Goal: Information Seeking & Learning: Learn about a topic

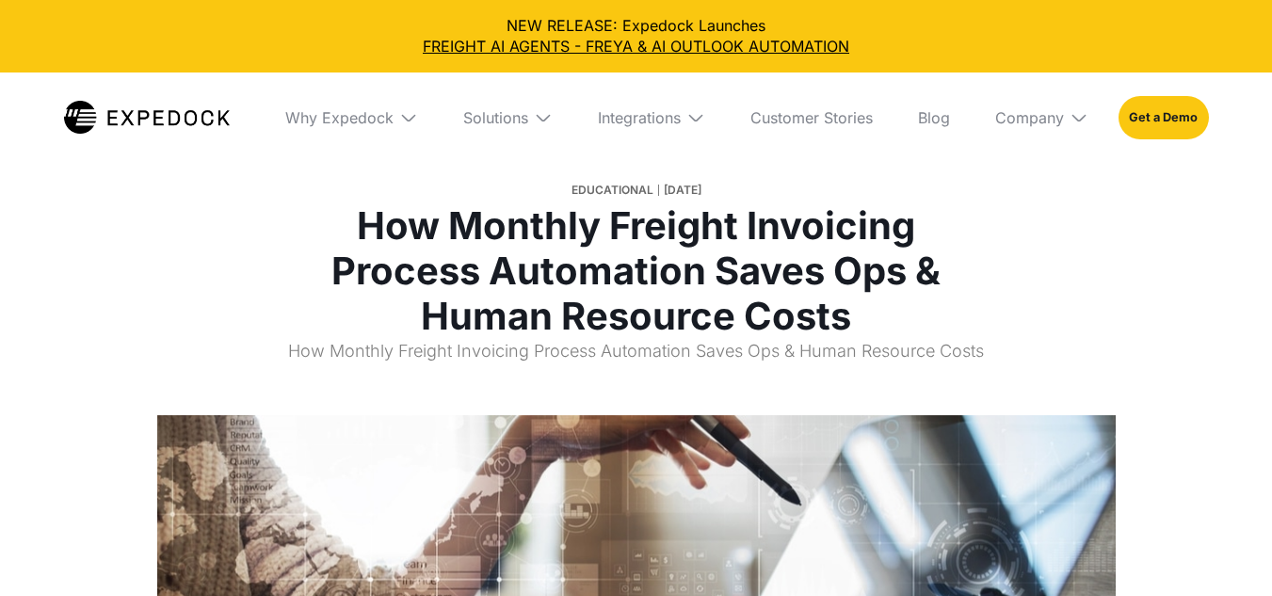
select select
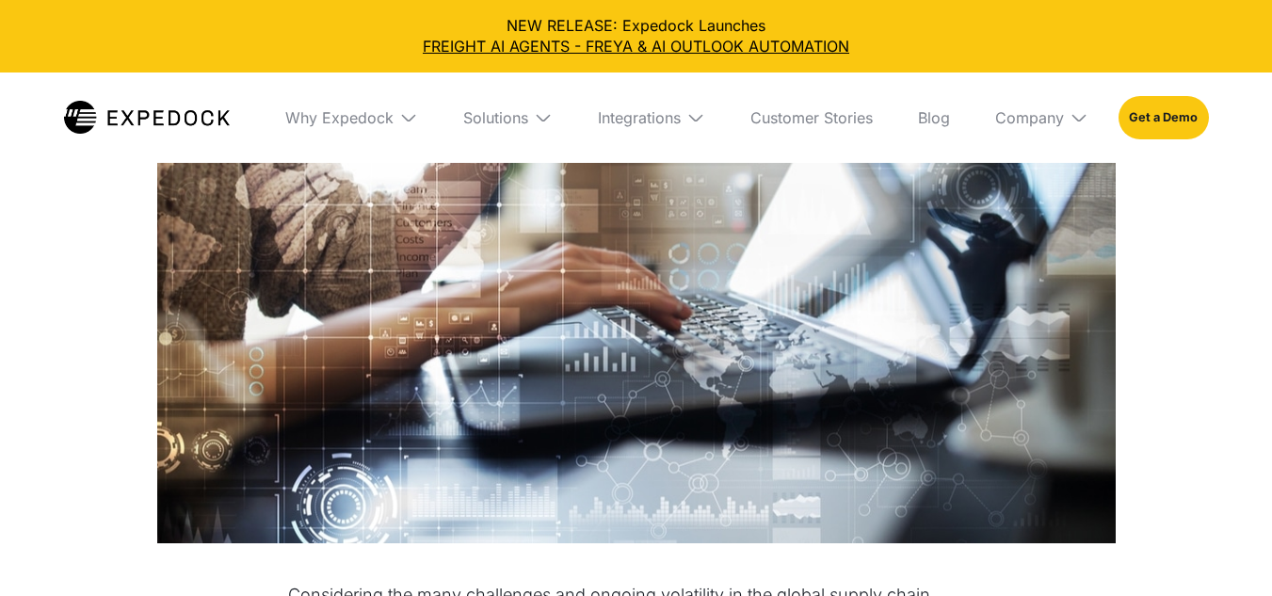
scroll to position [858, 0]
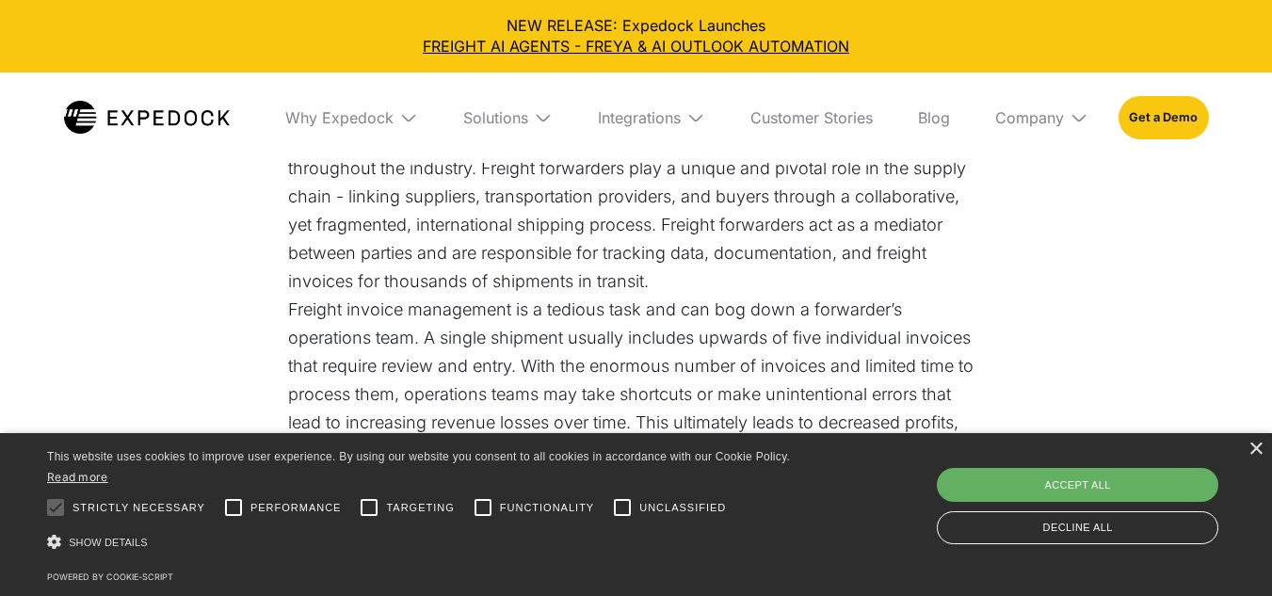
click at [1027, 468] on div "Accept all" at bounding box center [1078, 485] width 282 height 34
checkbox input "true"
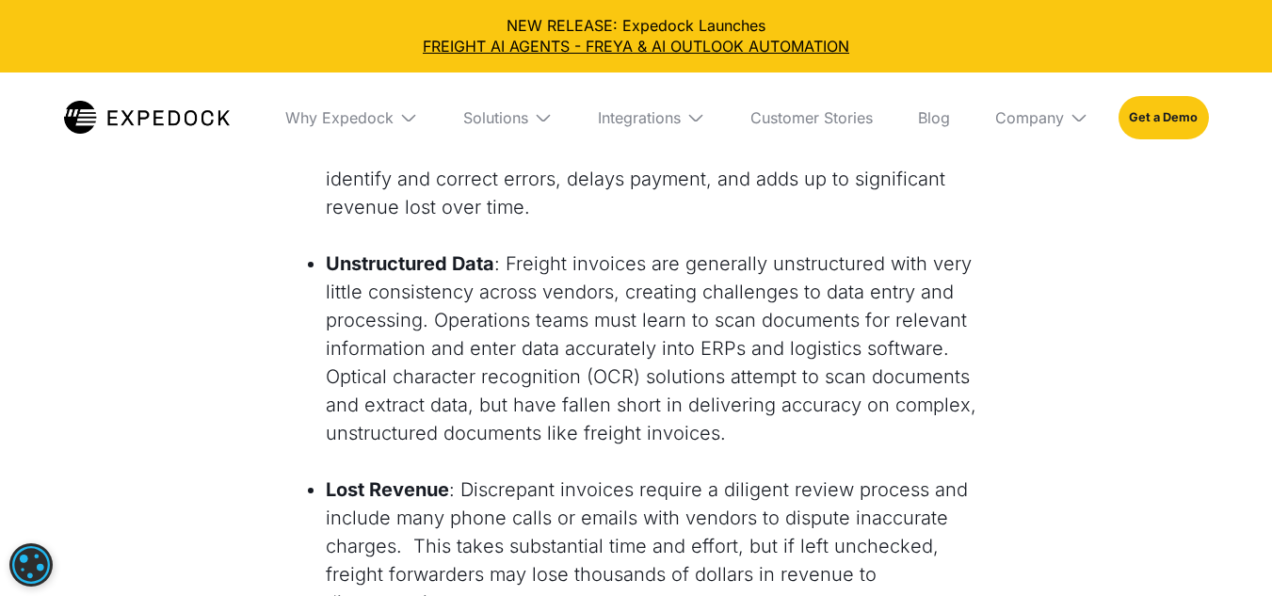
scroll to position [2096, 0]
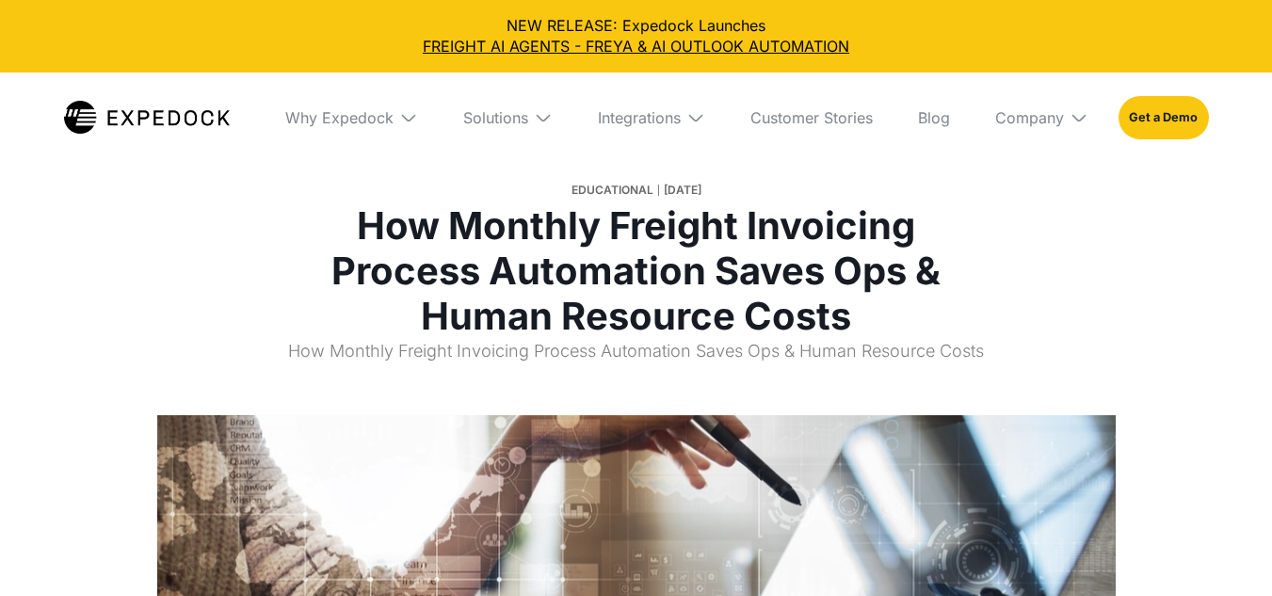
select select
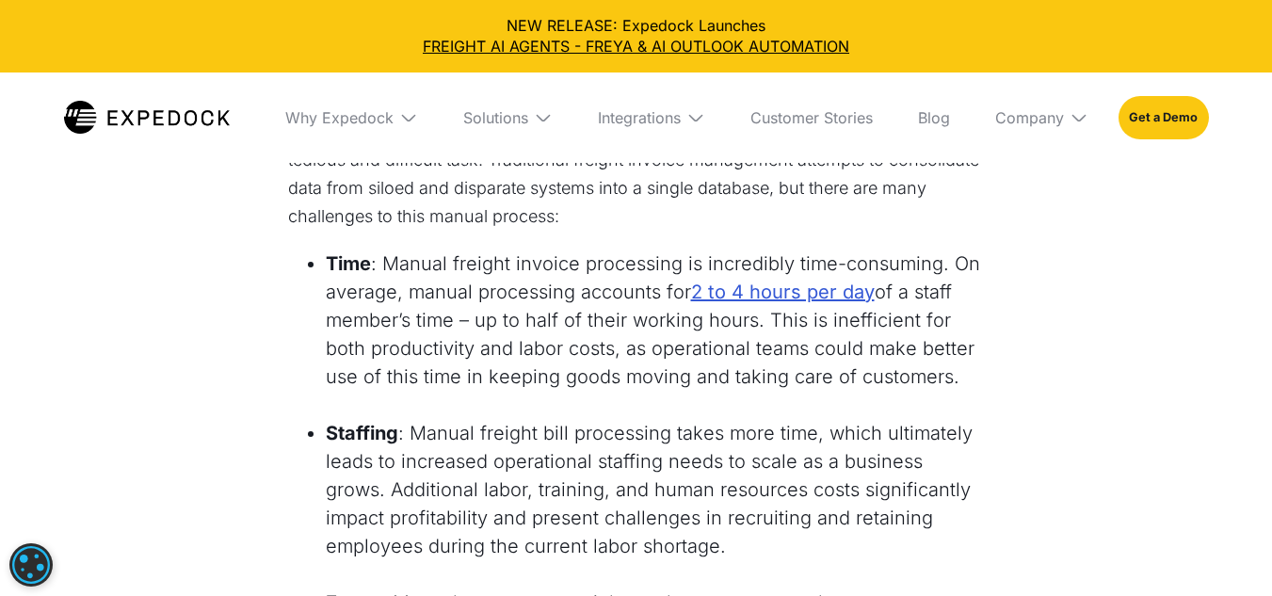
scroll to position [1559, 0]
